Goal: Find contact information: Find contact information

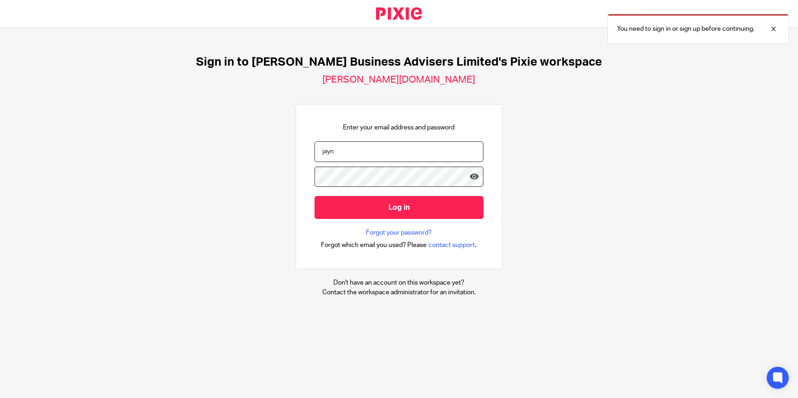
type input "[PERSON_NAME]"
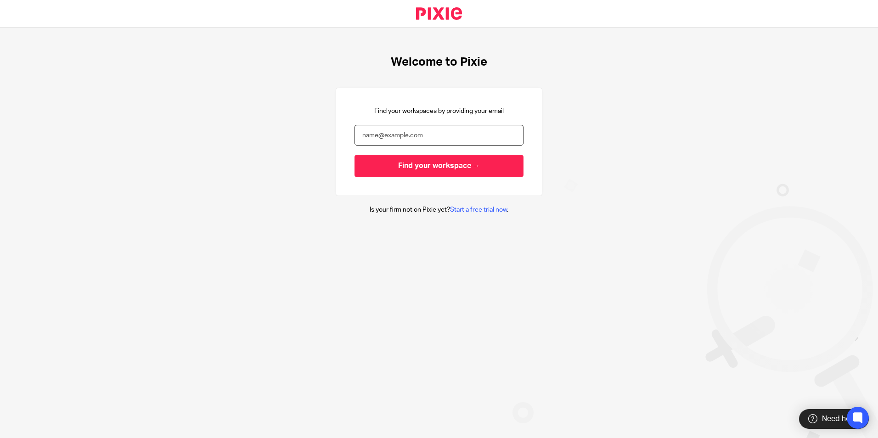
click at [363, 135] on input "email" at bounding box center [439, 135] width 169 height 21
type input "[PERSON_NAME][EMAIL_ADDRESS][DOMAIN_NAME]"
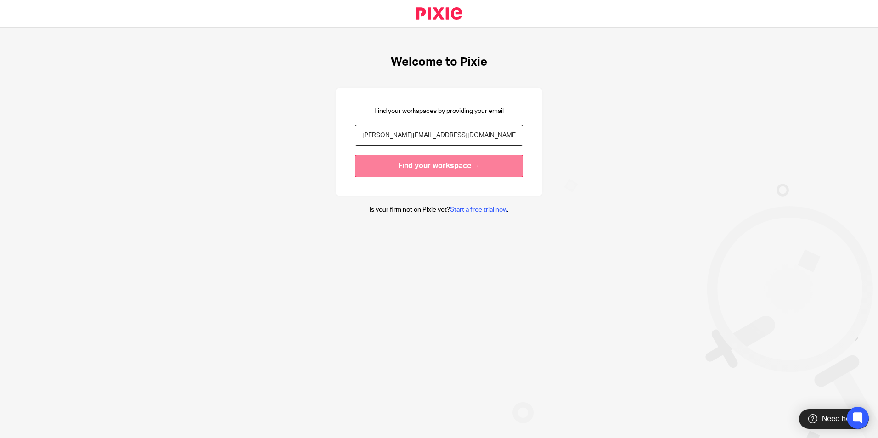
click at [376, 169] on input "Find your workspace →" at bounding box center [439, 166] width 169 height 23
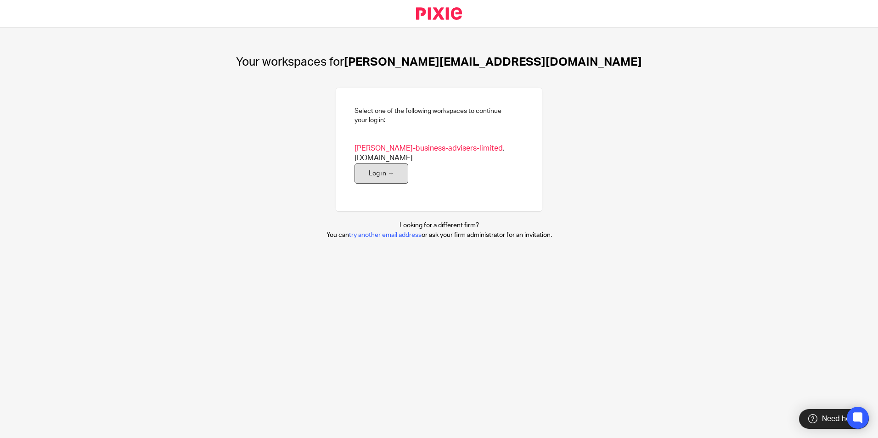
click at [375, 164] on link "Log in →" at bounding box center [382, 174] width 54 height 21
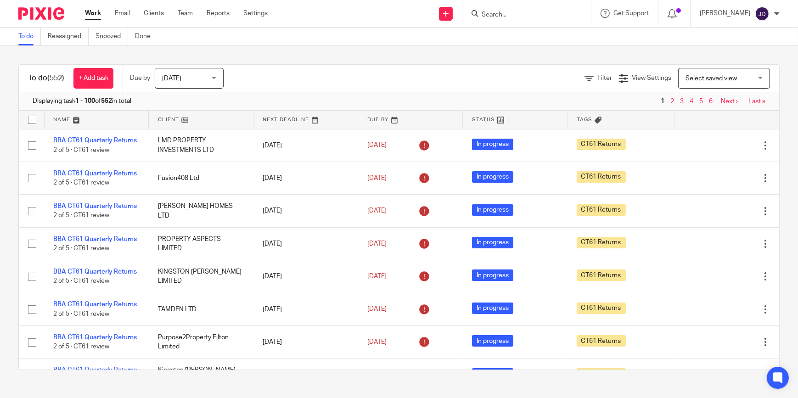
click at [498, 10] on form at bounding box center [530, 13] width 98 height 11
click at [499, 13] on input "Search" at bounding box center [522, 15] width 83 height 8
type input "phil hitchen"
click at [547, 39] on link at bounding box center [550, 39] width 143 height 21
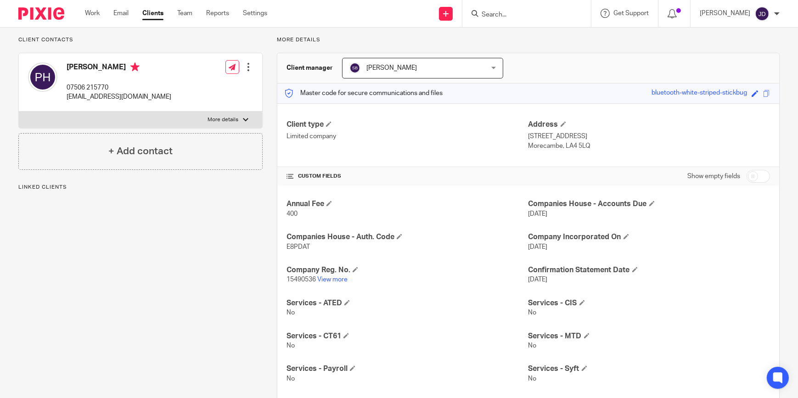
scroll to position [41, 0]
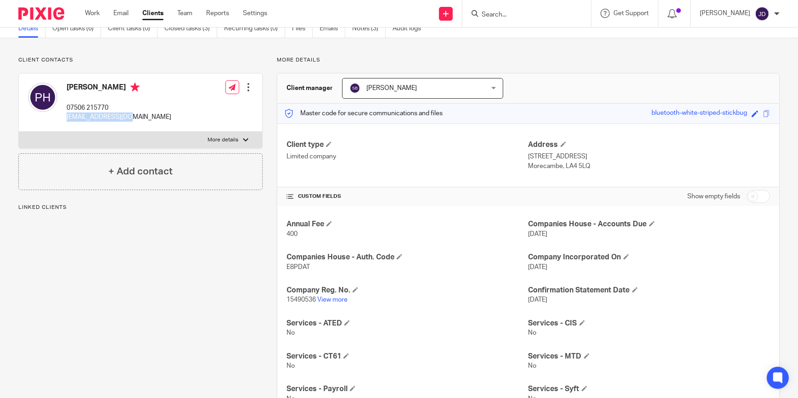
drag, startPoint x: 63, startPoint y: 119, endPoint x: 119, endPoint y: 122, distance: 56.6
click at [119, 122] on div "Philip Hitchen 07506 215770 phil@lime-lp.co.uk" at bounding box center [99, 102] width 143 height 49
copy p "phil@lime-lp.co.uk"
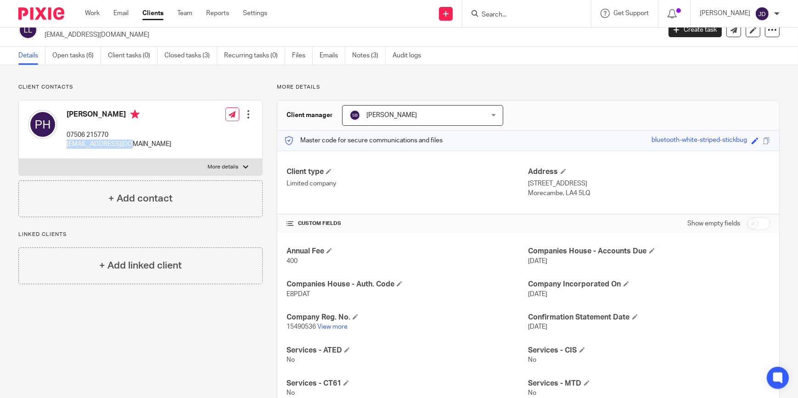
scroll to position [0, 0]
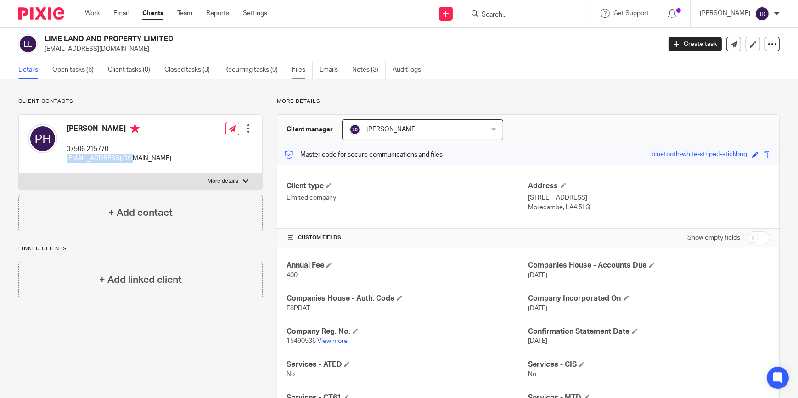
click at [298, 71] on link "Files" at bounding box center [302, 70] width 21 height 18
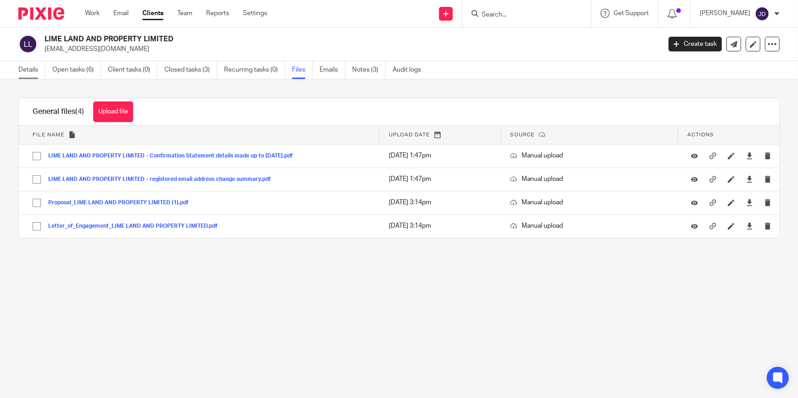
click at [23, 68] on link "Details" at bounding box center [31, 70] width 27 height 18
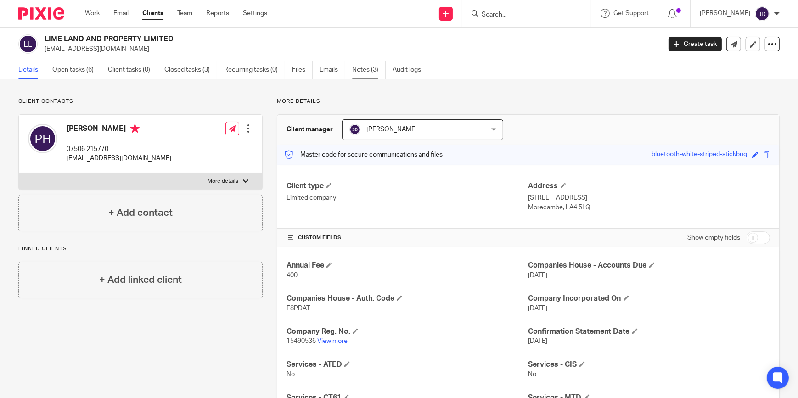
click at [357, 70] on link "Notes (3)" at bounding box center [369, 70] width 34 height 18
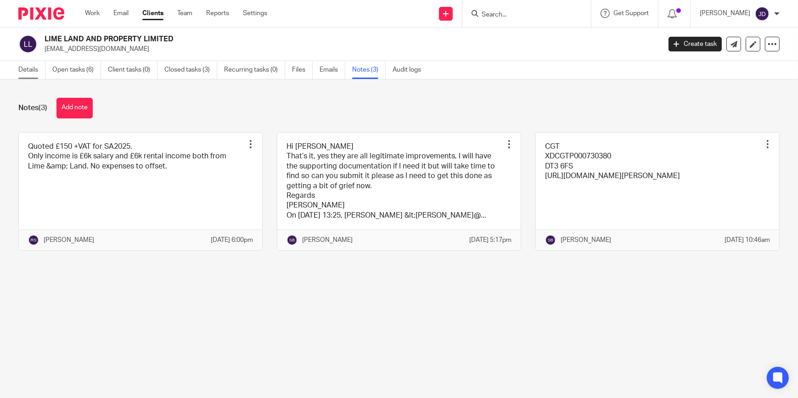
click at [22, 71] on link "Details" at bounding box center [31, 70] width 27 height 18
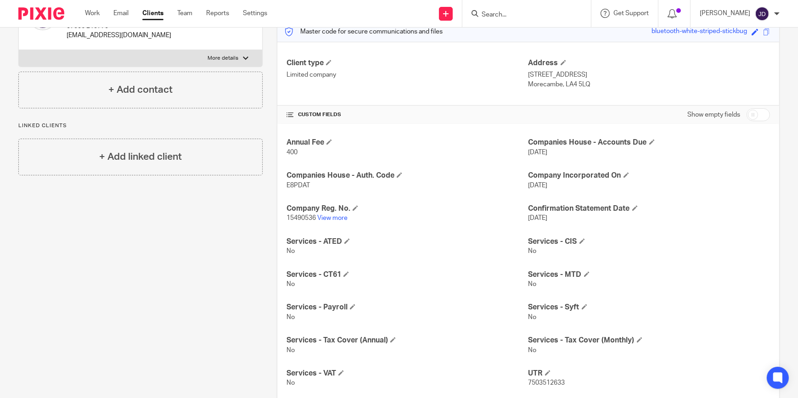
scroll to position [125, 0]
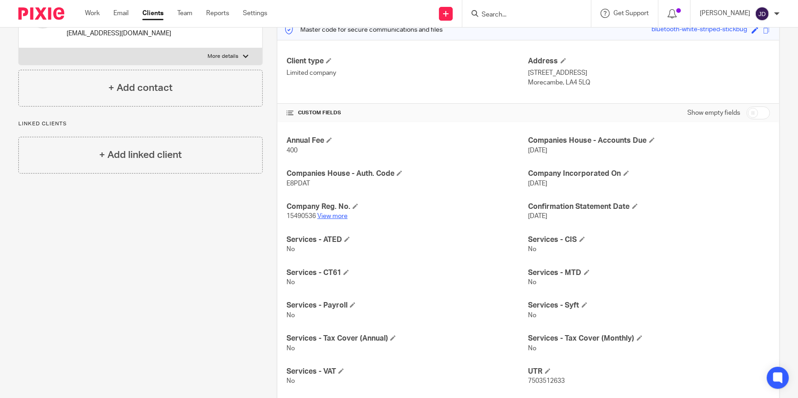
click at [329, 217] on link "View more" at bounding box center [332, 216] width 30 height 6
